Goal: Navigation & Orientation: Find specific page/section

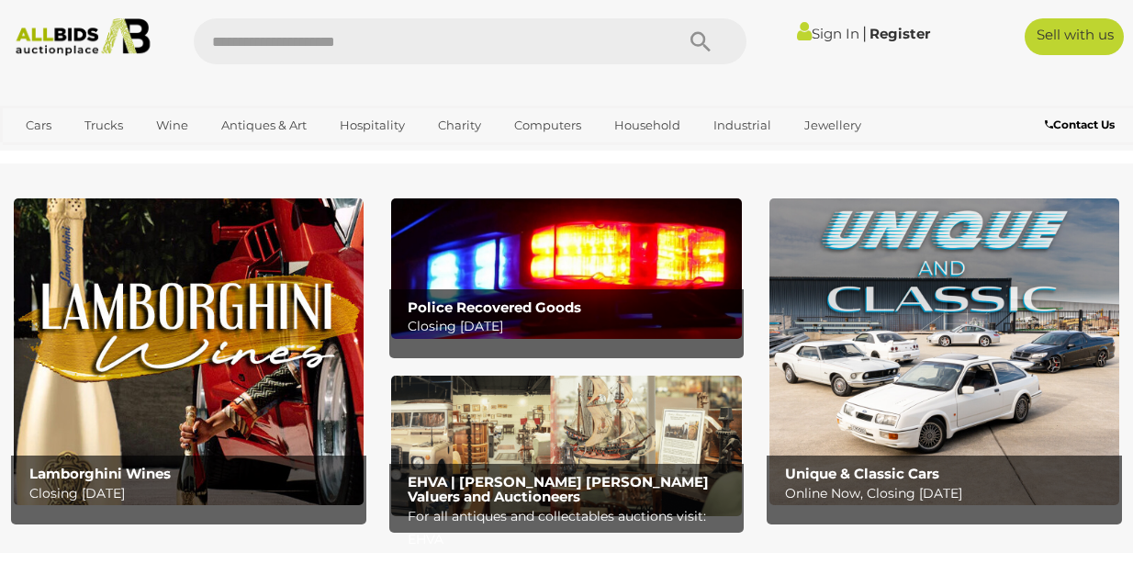
click at [562, 127] on link "Computers" at bounding box center [547, 125] width 91 height 30
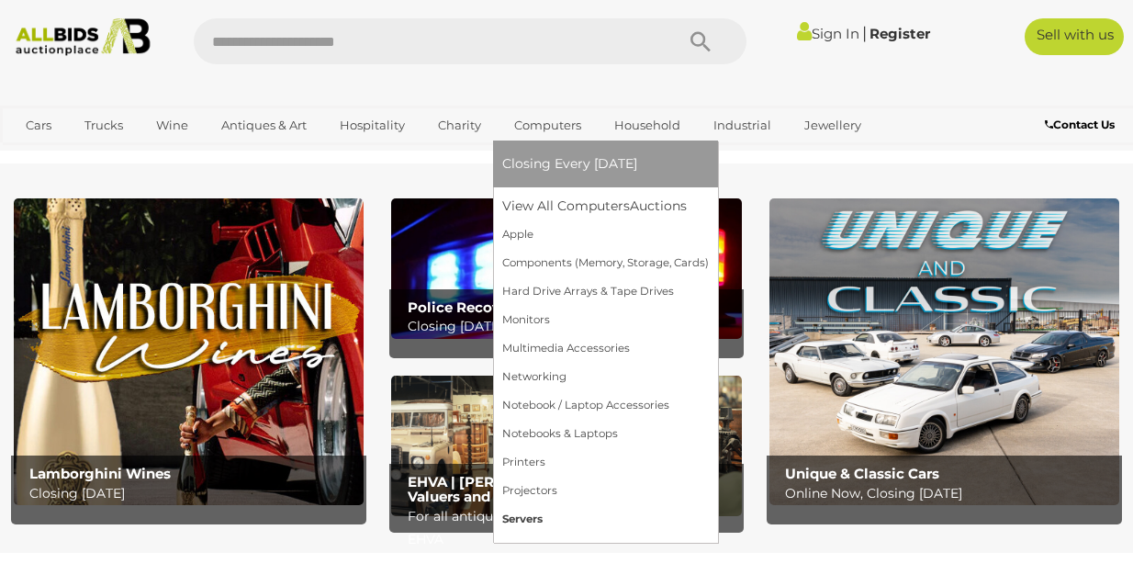
click at [527, 514] on link "Servers" at bounding box center [605, 519] width 207 height 28
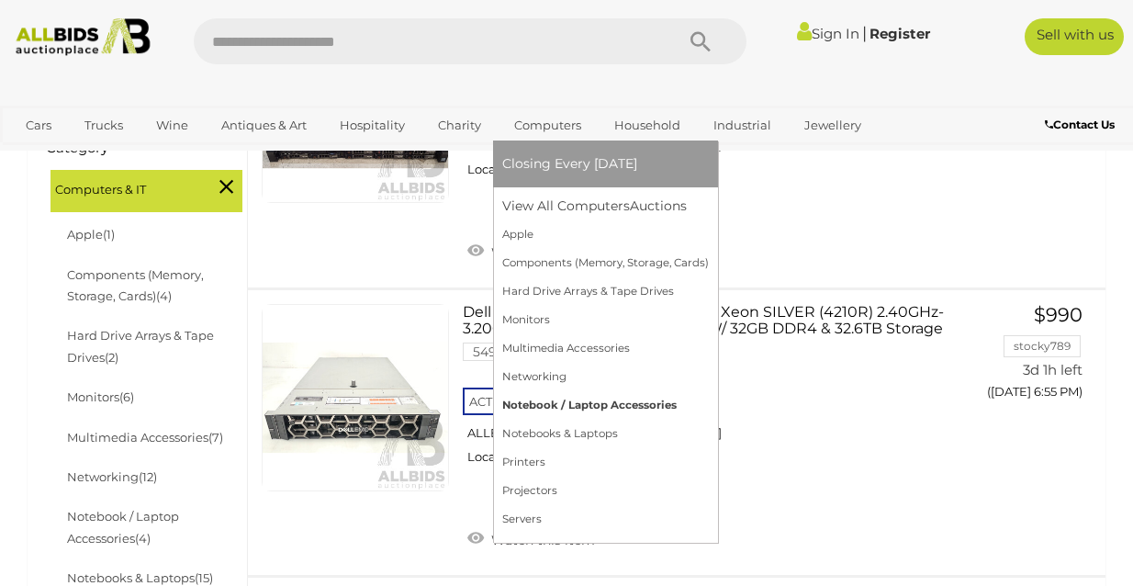
scroll to position [470, 0]
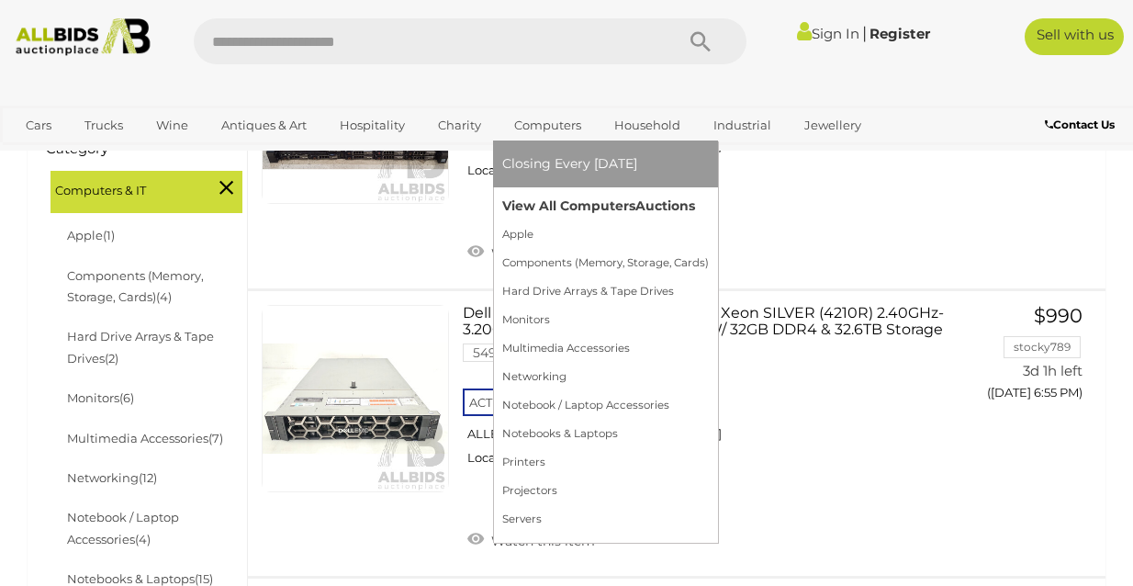
click at [551, 212] on link "View All Computers Auctions" at bounding box center [605, 206] width 207 height 28
